Goal: Check status: Check status

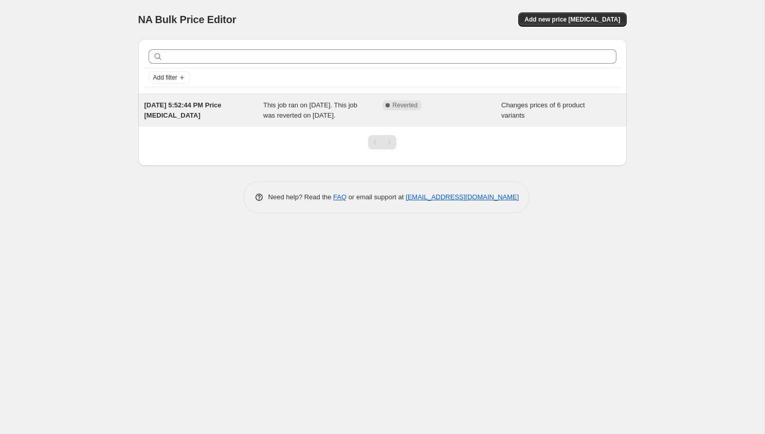
click at [322, 121] on div "This job ran on [DATE]. This job was reverted on [DATE]." at bounding box center [322, 110] width 119 height 21
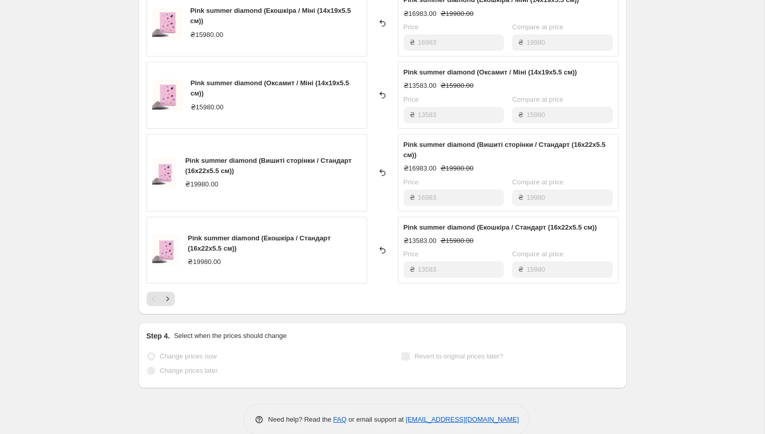
scroll to position [545, 0]
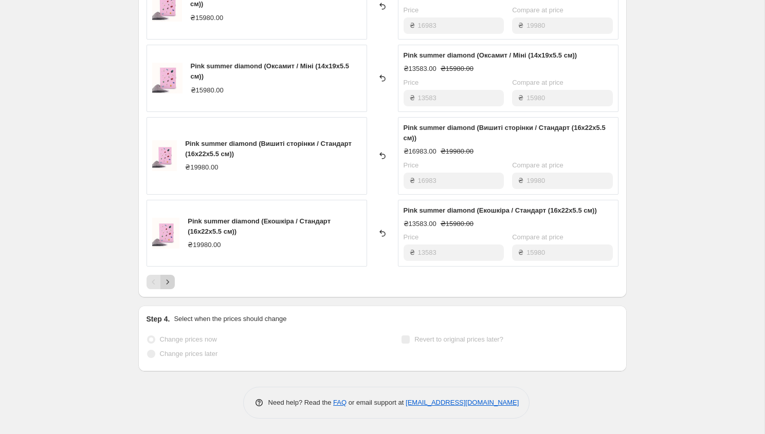
click at [172, 285] on icon "Next" at bounding box center [167, 282] width 10 height 10
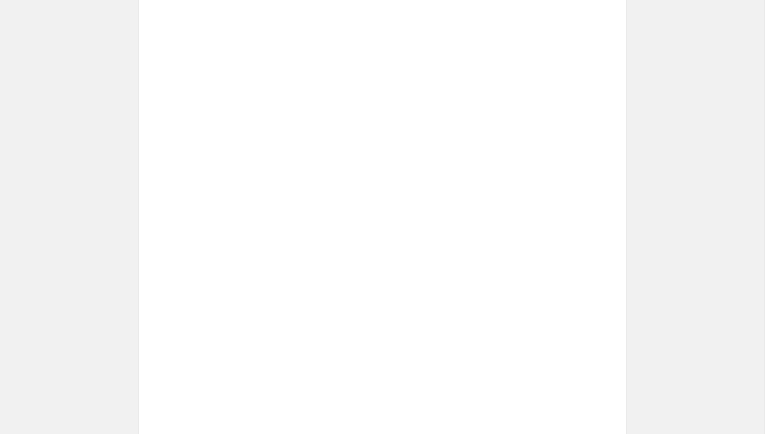
scroll to position [246, 0]
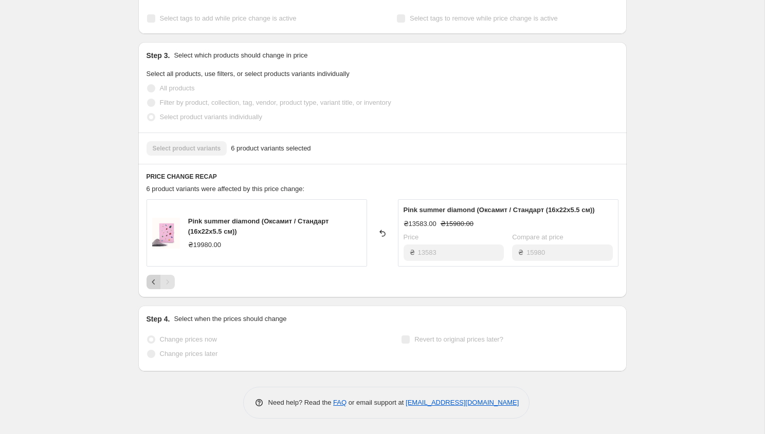
click at [153, 284] on icon "Previous" at bounding box center [153, 282] width 10 height 10
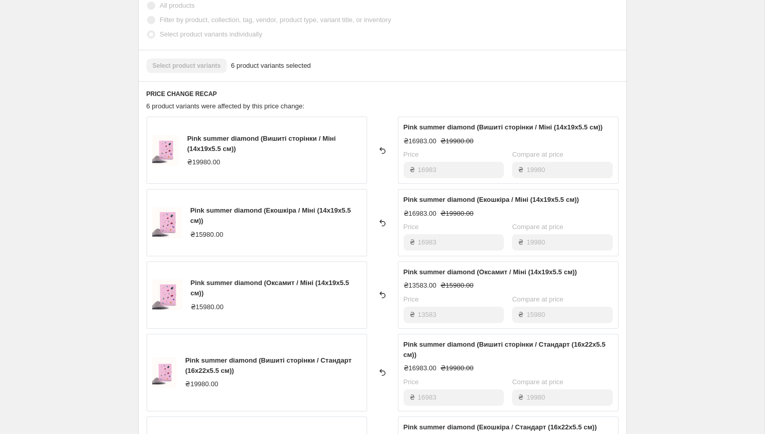
scroll to position [545, 0]
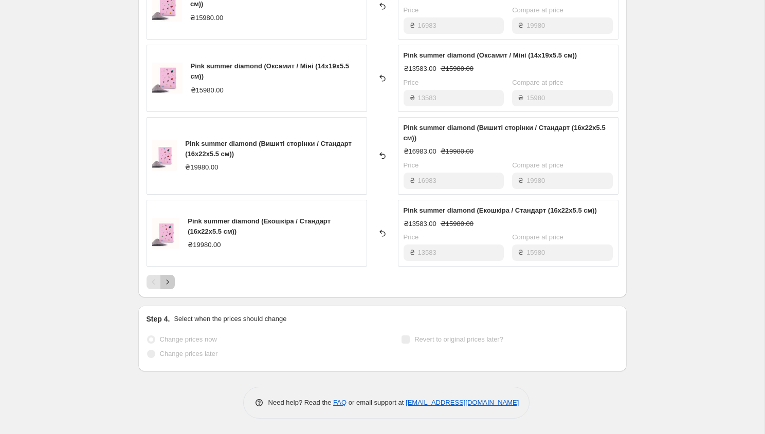
click at [169, 283] on icon "Next" at bounding box center [167, 282] width 10 height 10
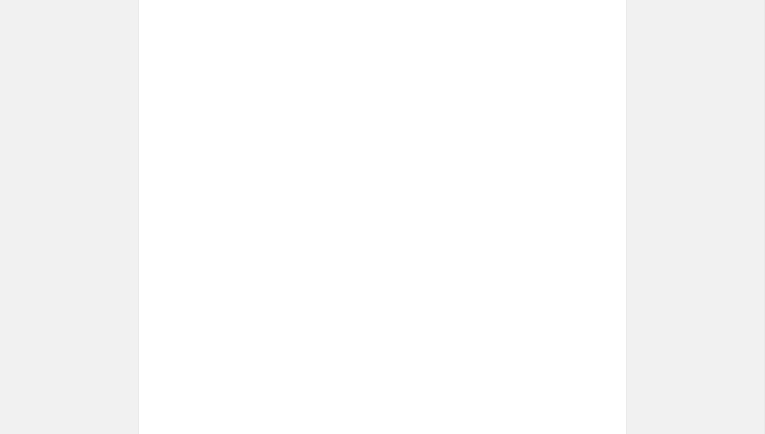
scroll to position [246, 0]
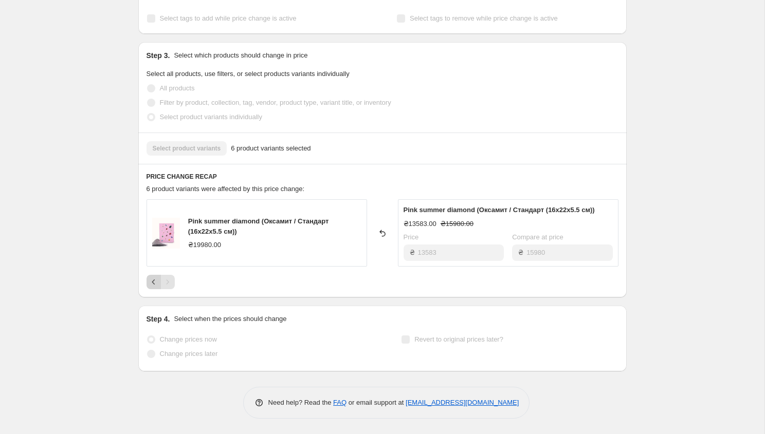
click at [151, 285] on icon "Previous" at bounding box center [153, 282] width 10 height 10
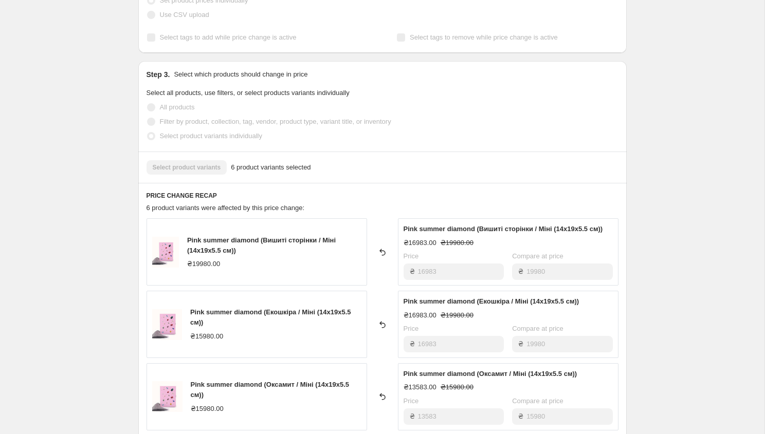
scroll to position [0, 0]
